Goal: Task Accomplishment & Management: Complete application form

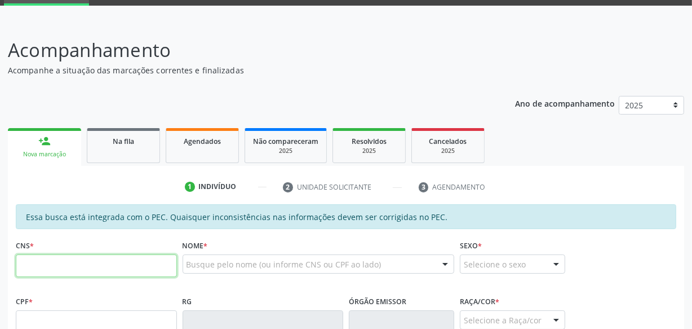
scroll to position [51, 0]
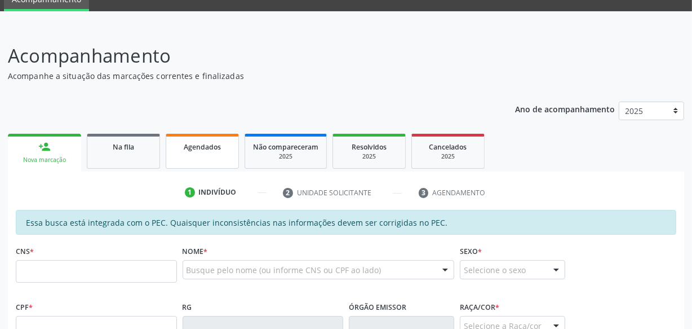
click at [203, 143] on span "Agendados" at bounding box center [202, 147] width 37 height 10
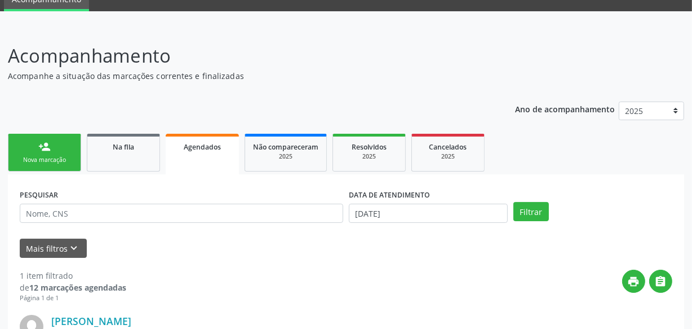
scroll to position [153, 0]
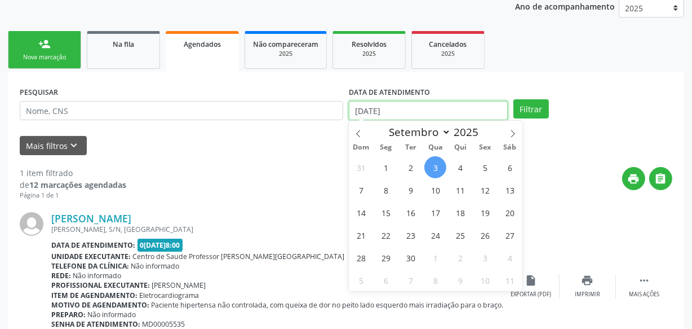
click at [422, 109] on input "[DATE]" at bounding box center [428, 110] width 159 height 19
click at [435, 175] on span "3" at bounding box center [435, 167] width 22 height 22
type input "[DATE]"
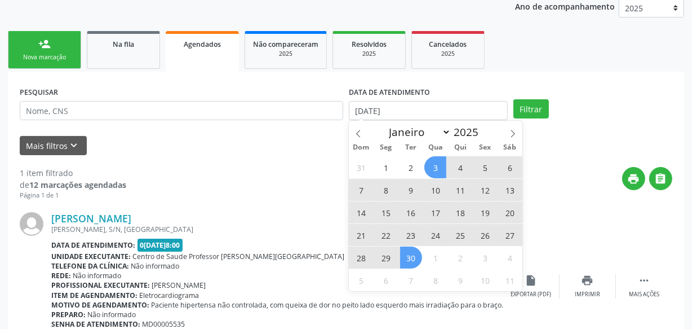
click at [406, 263] on span "30" at bounding box center [411, 257] width 22 height 22
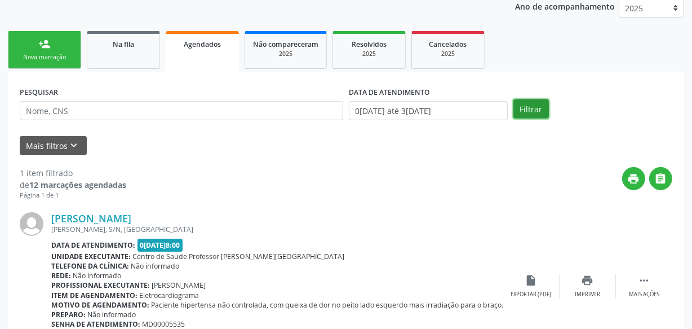
click at [521, 111] on button "Filtrar" at bounding box center [531, 108] width 36 height 19
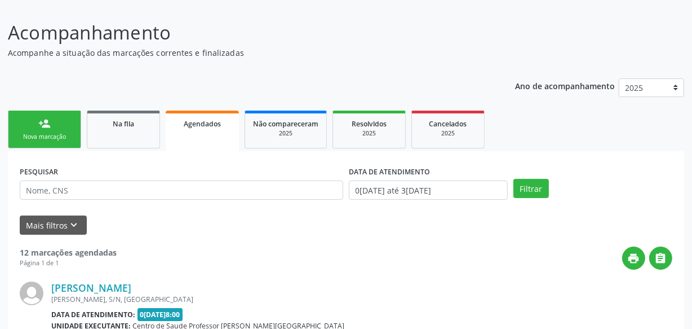
scroll to position [0, 0]
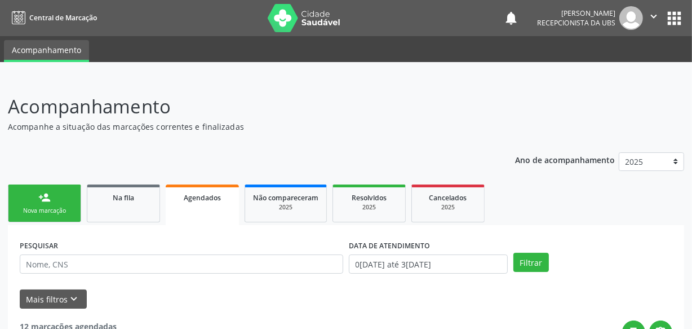
click at [65, 208] on div "Nova marcação" at bounding box center [44, 210] width 56 height 8
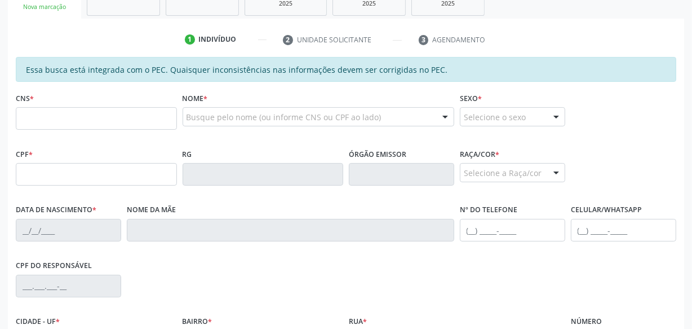
scroll to position [205, 0]
click at [132, 110] on input "text" at bounding box center [96, 117] width 161 height 23
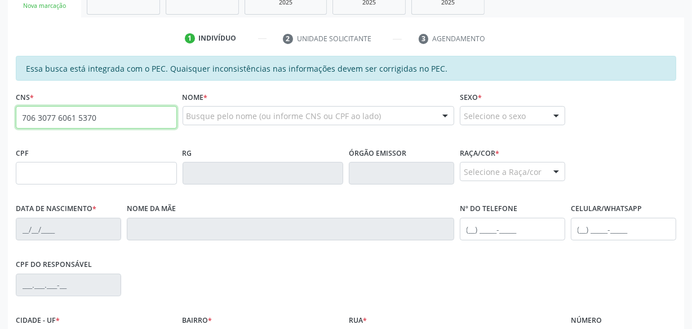
type input "706 3077 6061 5370"
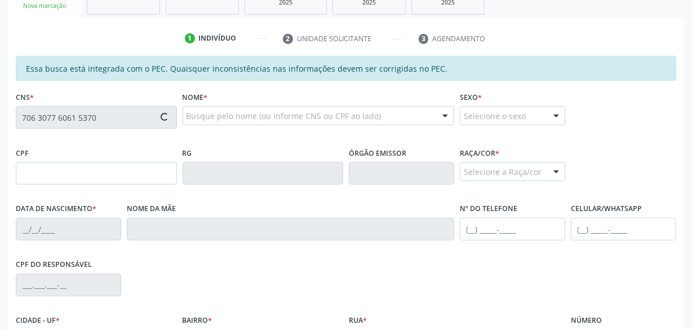
type input "183.323.754-44"
type input "3[DATE]"
type input "[PERSON_NAME]"
type input "[PHONE_NUMBER]"
type input "S/N"
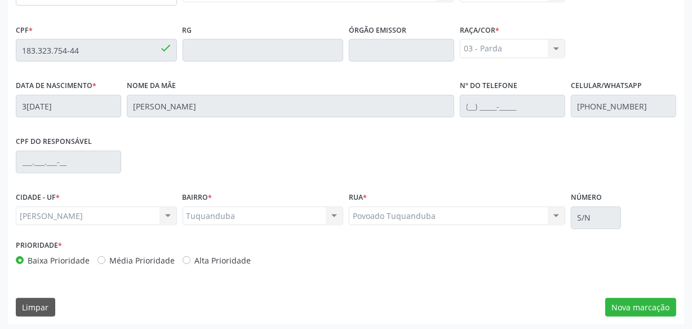
scroll to position [330, 0]
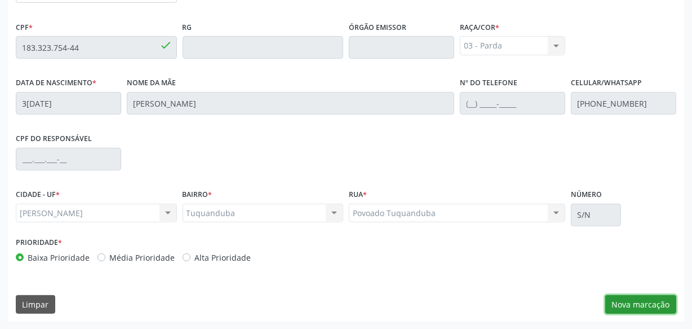
click at [626, 302] on button "Nova marcação" at bounding box center [640, 304] width 71 height 19
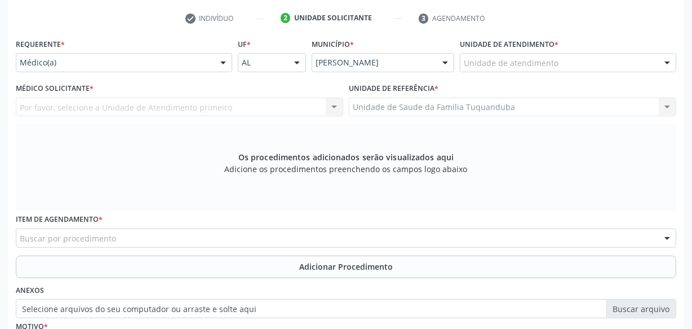
scroll to position [176, 0]
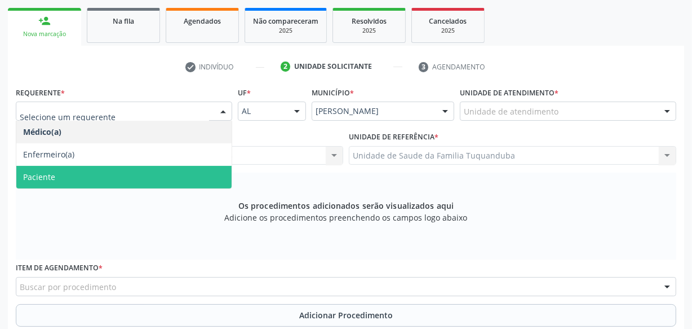
click at [136, 170] on span "Paciente" at bounding box center [123, 177] width 215 height 23
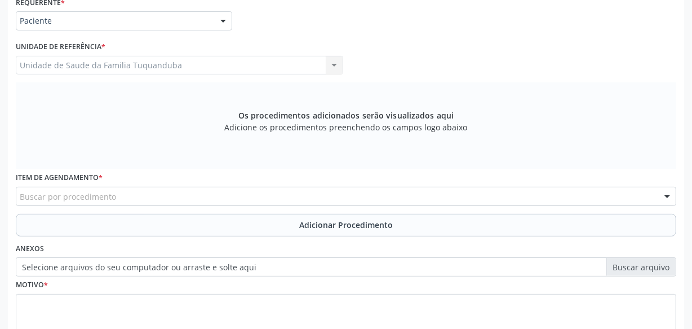
scroll to position [348, 0]
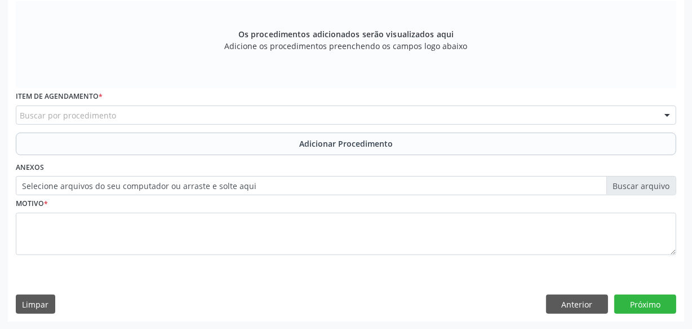
click at [178, 113] on div "Buscar por procedimento" at bounding box center [346, 114] width 661 height 19
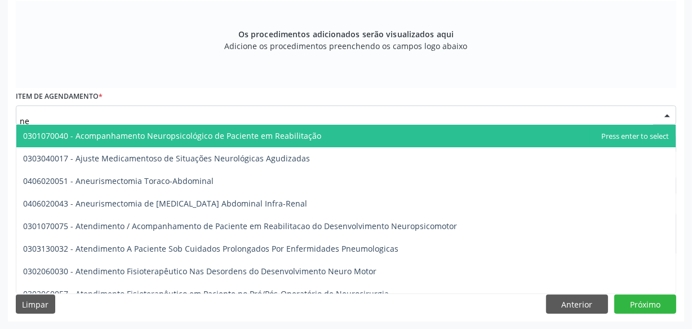
type input "n"
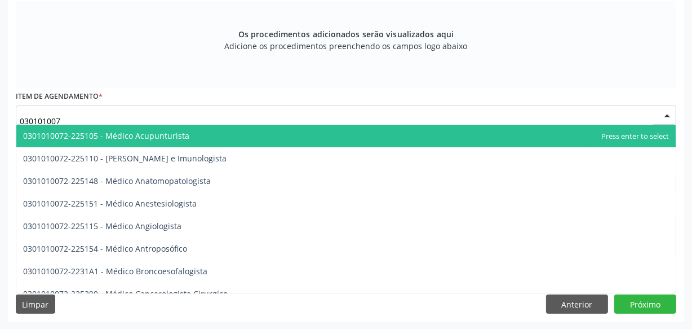
type input "0301010072"
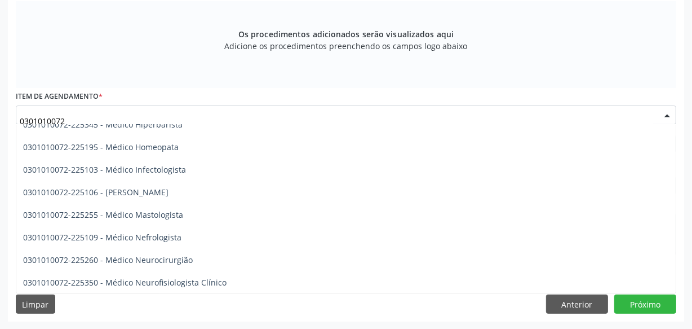
scroll to position [800, 0]
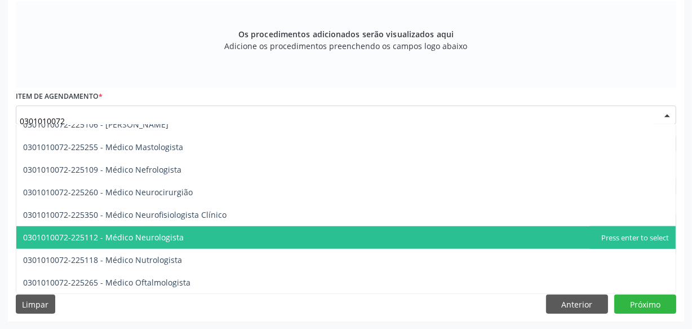
click at [153, 236] on span "0301010072-225112 - Médico Neurologista" at bounding box center [103, 237] width 161 height 11
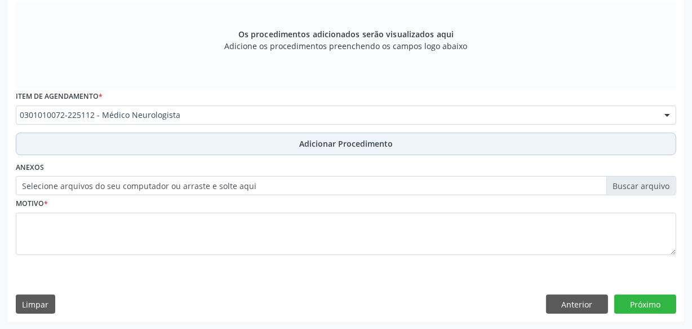
click at [277, 144] on button "Adicionar Procedimento" at bounding box center [346, 143] width 661 height 23
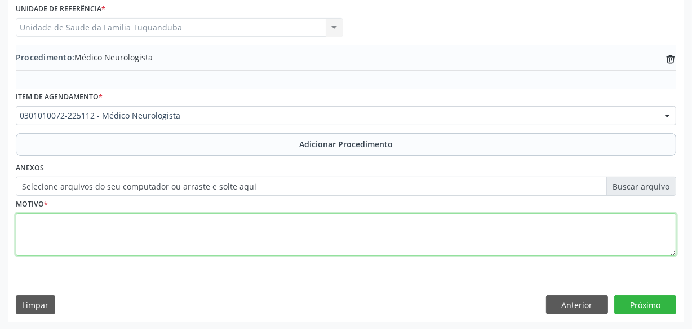
click at [219, 220] on textarea at bounding box center [346, 234] width 661 height 43
type textarea "Neuropediatra. Retorno."
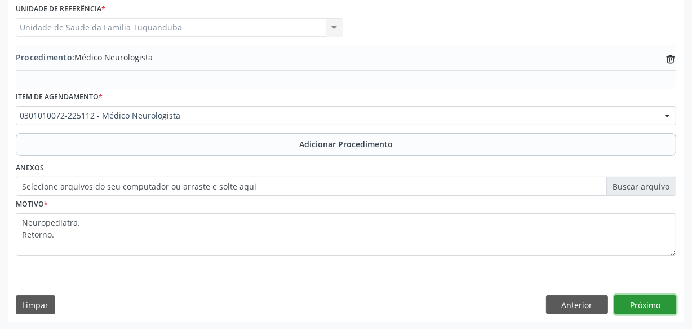
click at [651, 303] on button "Próximo" at bounding box center [645, 304] width 62 height 19
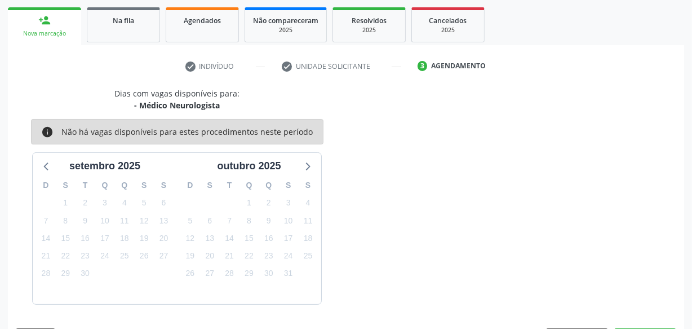
scroll to position [210, 0]
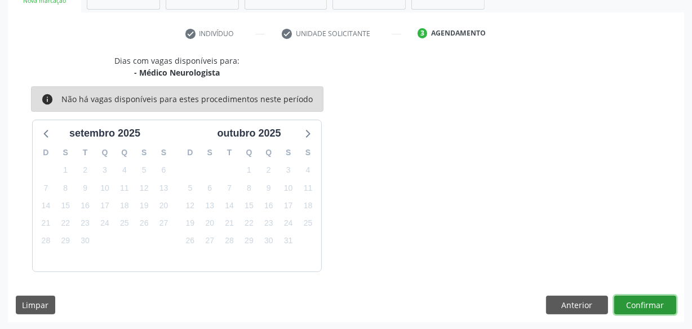
click at [651, 303] on button "Confirmar" at bounding box center [645, 304] width 62 height 19
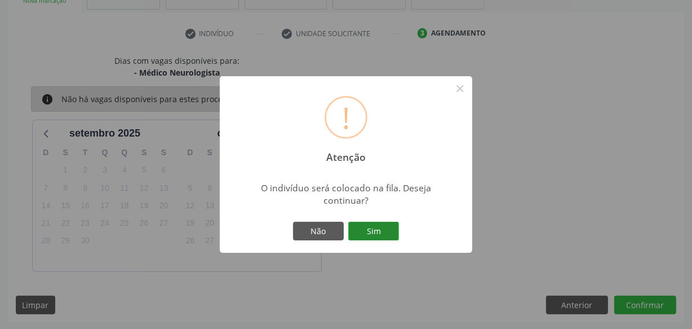
drag, startPoint x: 401, startPoint y: 233, endPoint x: 393, endPoint y: 232, distance: 7.9
click at [398, 233] on div "! Atenção × O indivíduo será colocado na fila. Deseja continuar? Não Sim" at bounding box center [346, 164] width 253 height 177
click at [393, 232] on button "Sim" at bounding box center [373, 231] width 51 height 19
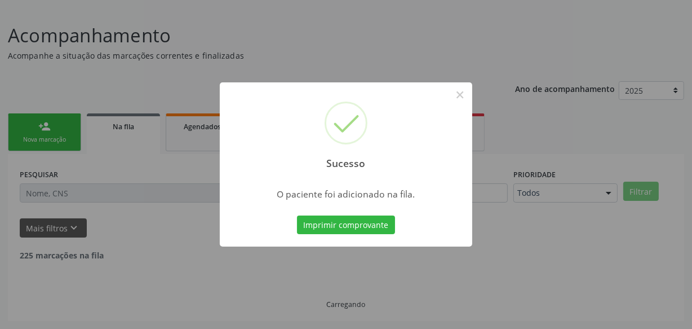
scroll to position [59, 0]
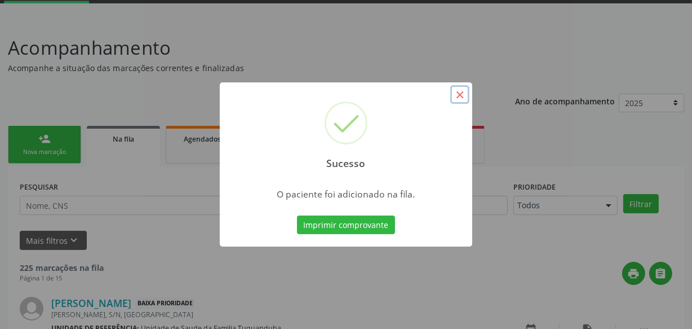
click at [462, 97] on button "×" at bounding box center [459, 94] width 19 height 19
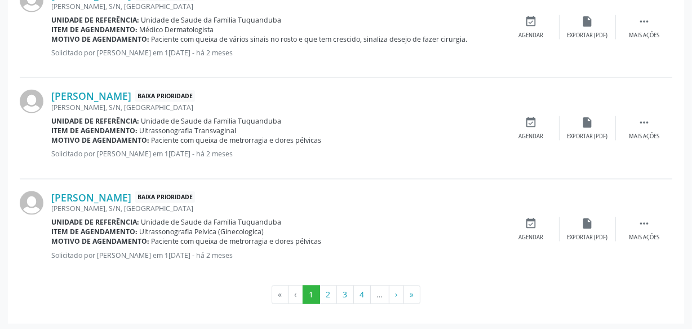
scroll to position [1618, 0]
click at [413, 291] on button "»" at bounding box center [412, 294] width 17 height 19
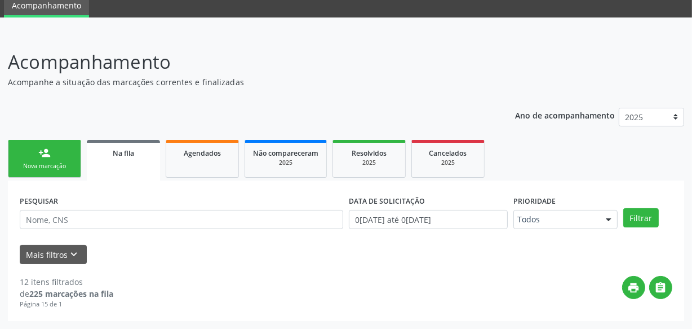
scroll to position [44, 0]
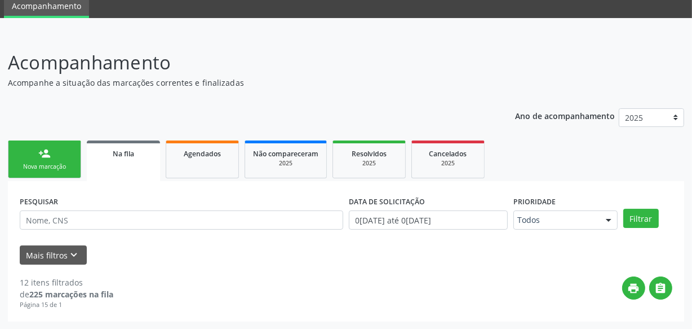
click at [62, 172] on link "person_add Nova marcação" at bounding box center [44, 159] width 73 height 38
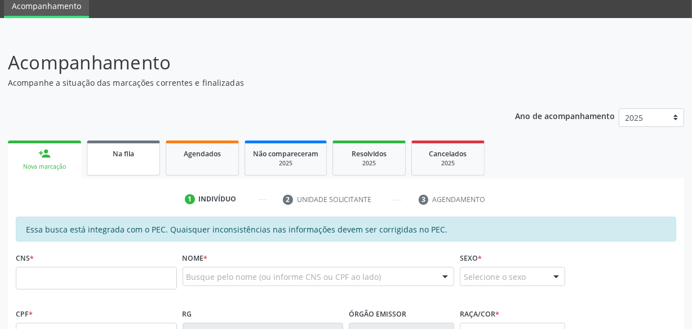
click at [118, 170] on link "Na fila" at bounding box center [123, 157] width 73 height 35
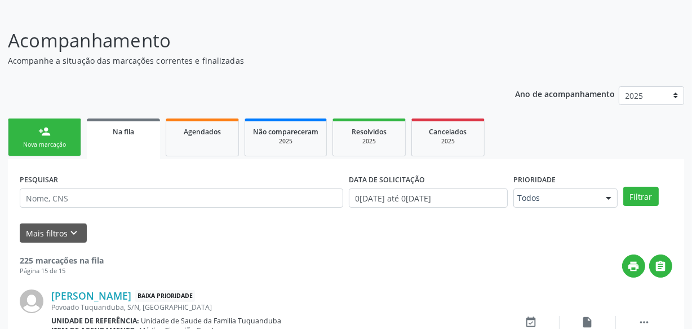
scroll to position [0, 0]
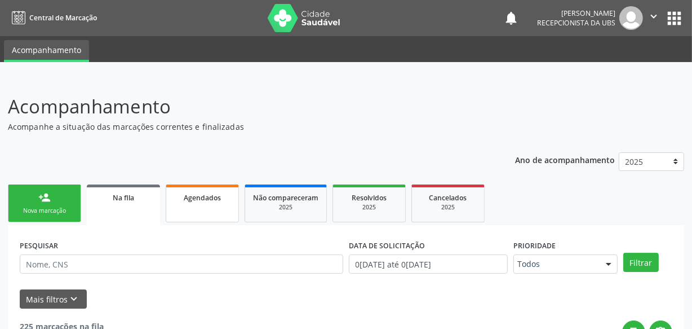
click at [220, 194] on span "Agendados" at bounding box center [202, 198] width 37 height 10
